Goal: Register for event/course

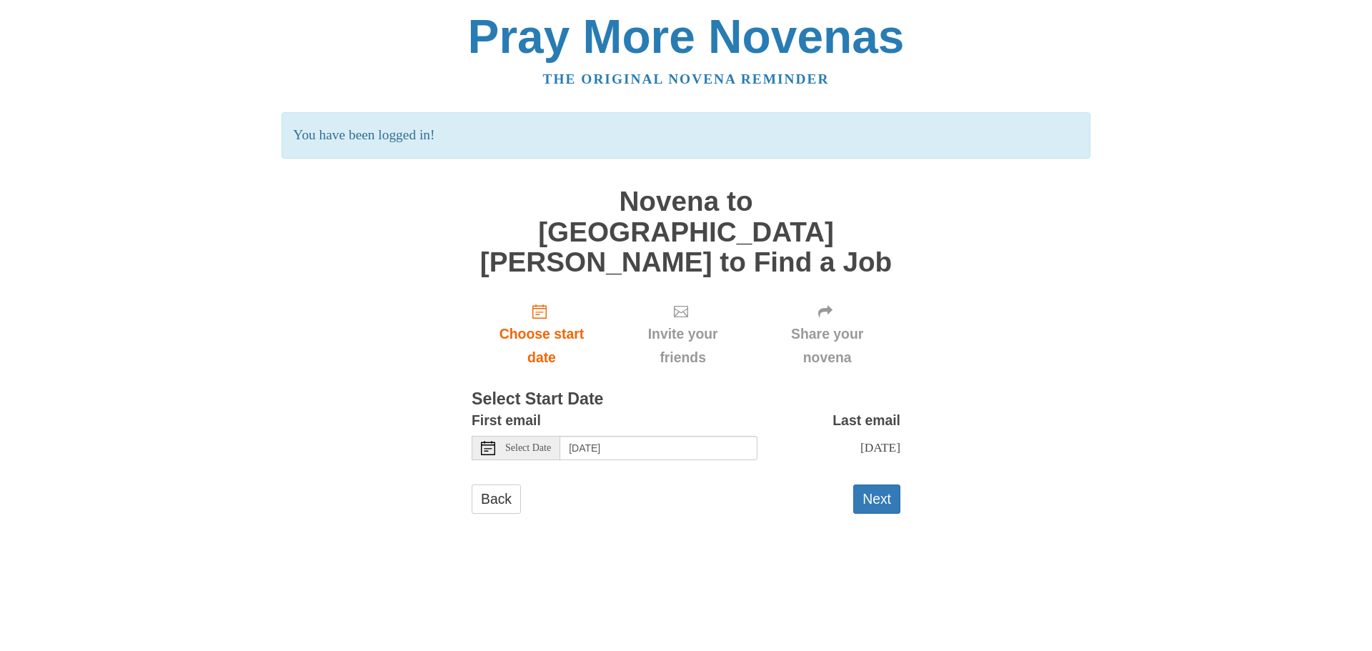
click at [492, 441] on use at bounding box center [488, 448] width 14 height 14
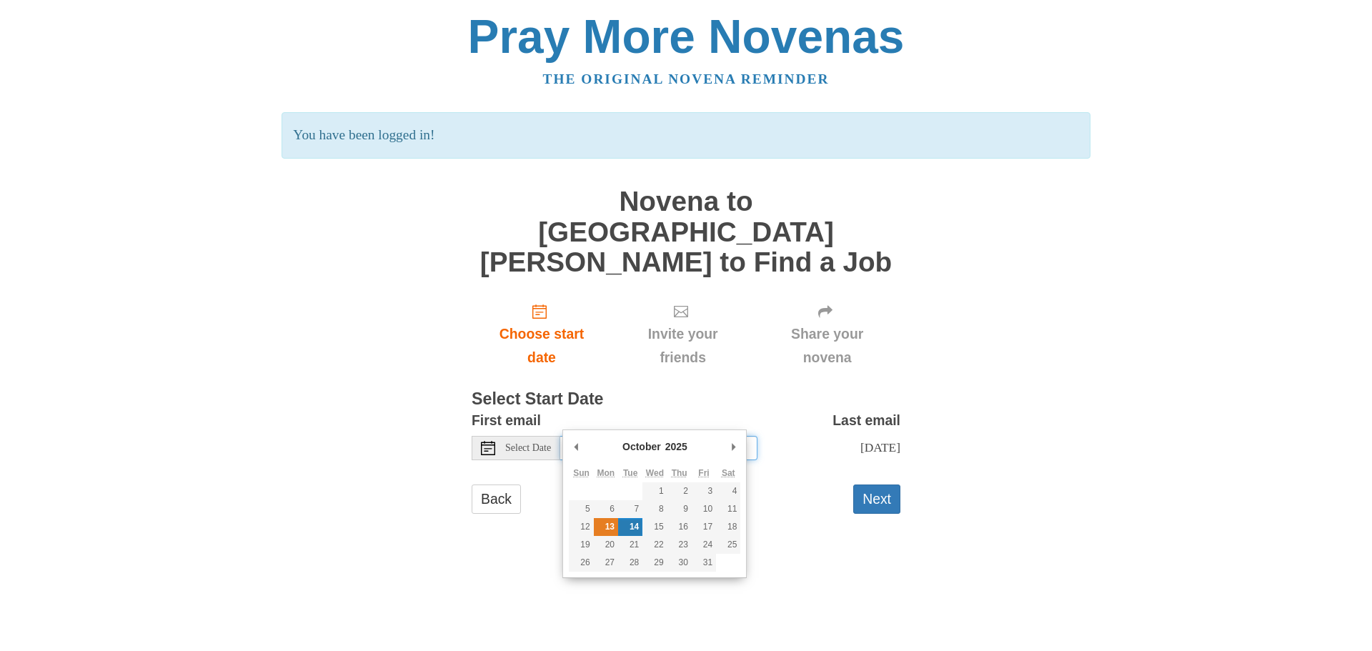
type input "[DATE]"
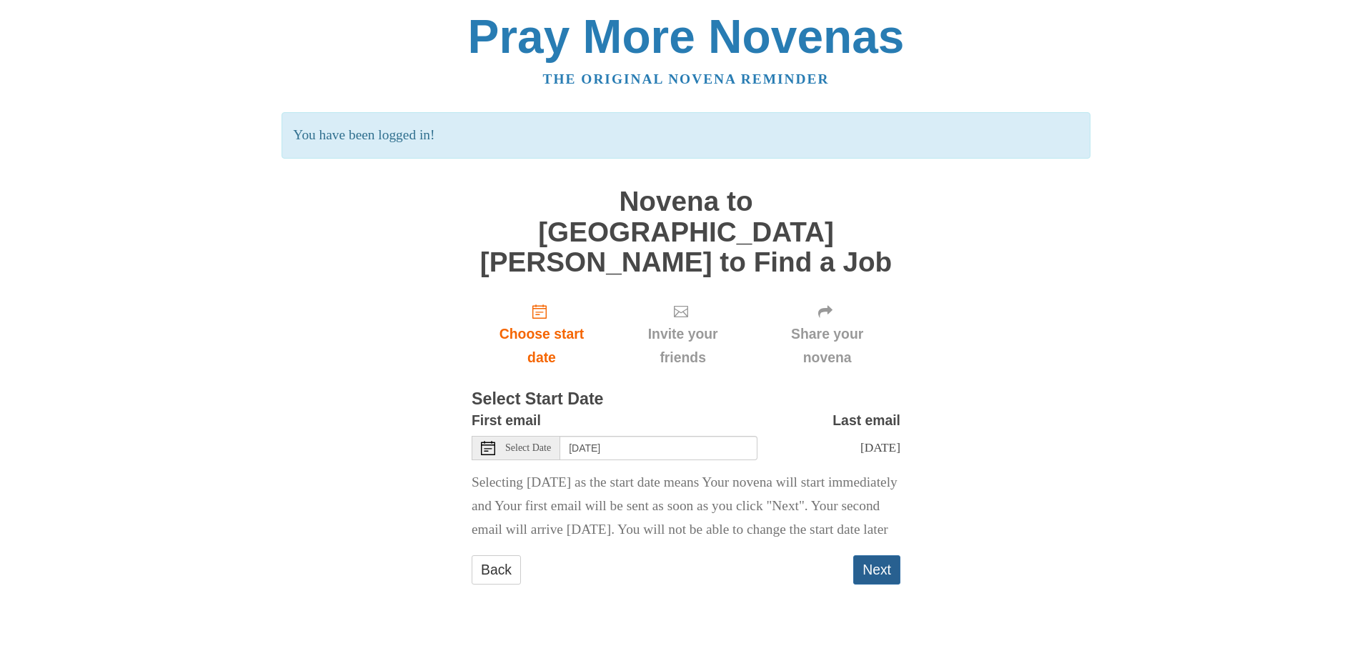
click at [885, 578] on button "Next" at bounding box center [876, 569] width 47 height 29
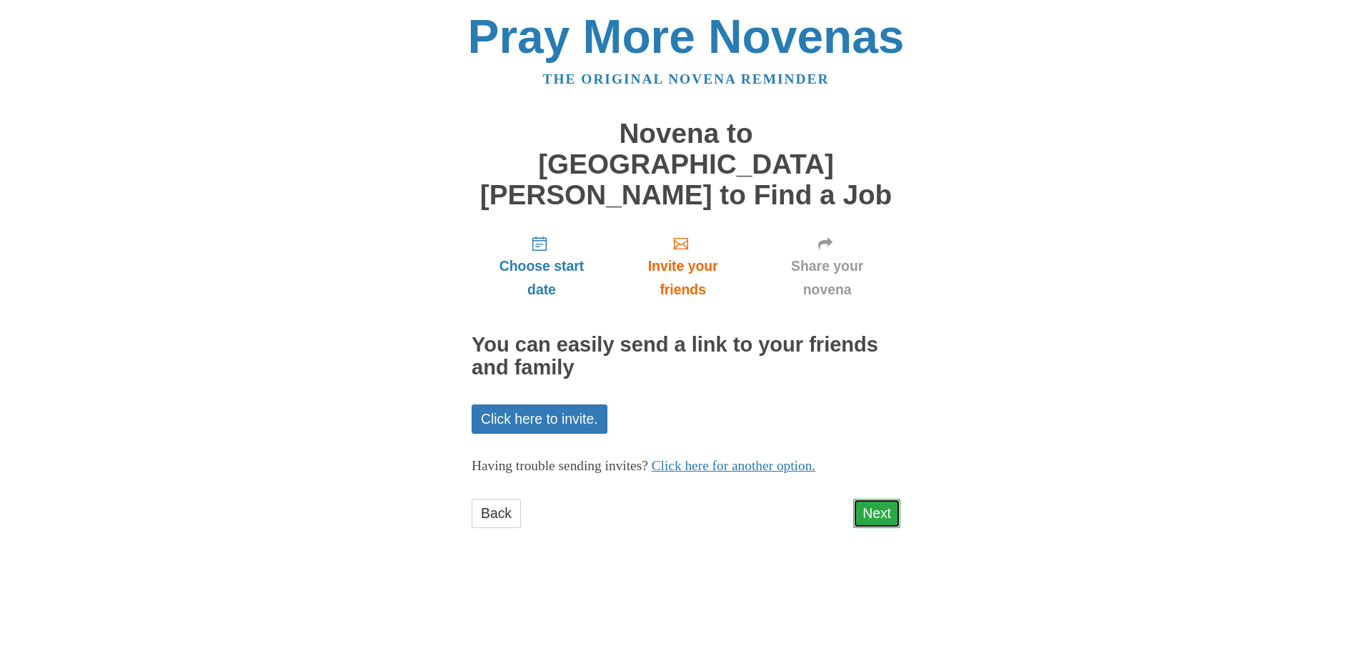
click at [880, 499] on link "Next" at bounding box center [876, 513] width 47 height 29
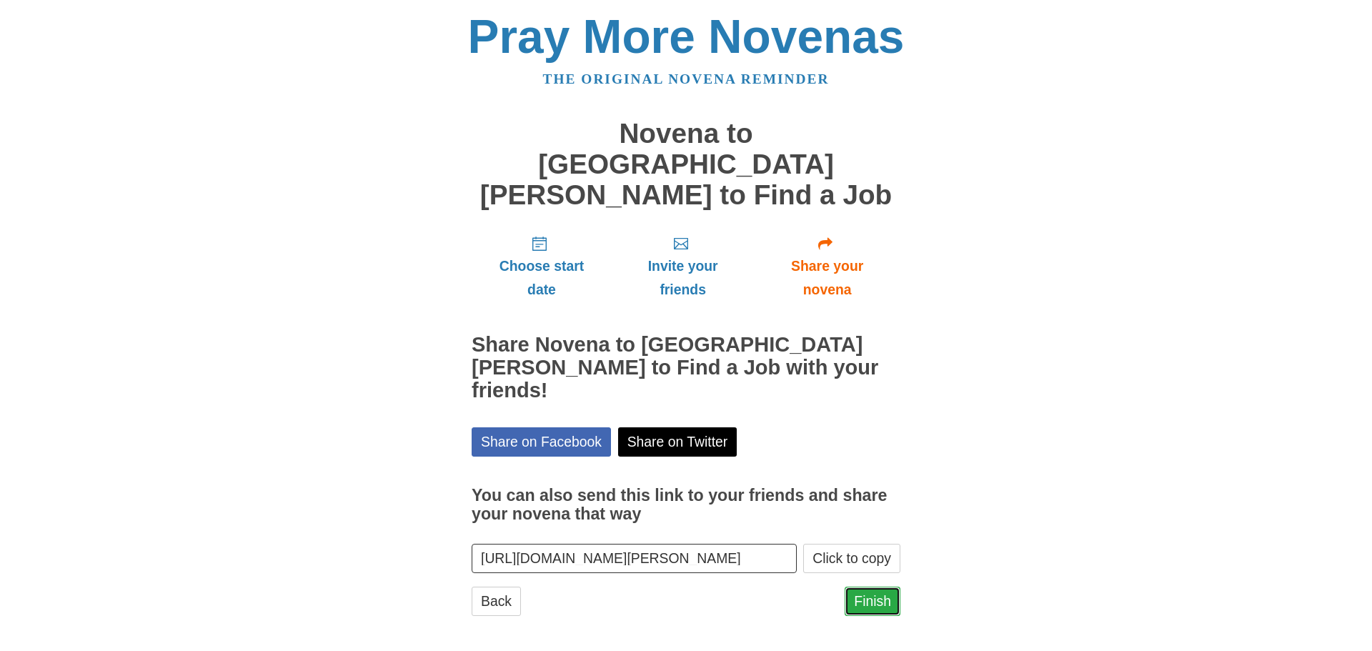
click at [863, 587] on link "Finish" at bounding box center [873, 601] width 56 height 29
